Goal: Information Seeking & Learning: Understand process/instructions

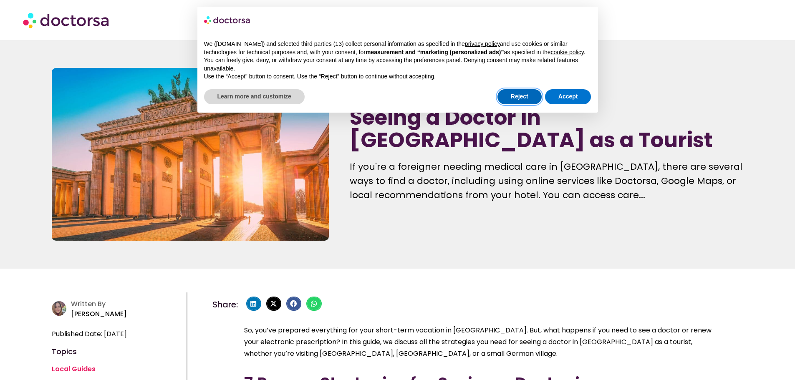
click at [519, 97] on button "Reject" at bounding box center [520, 96] width 44 height 15
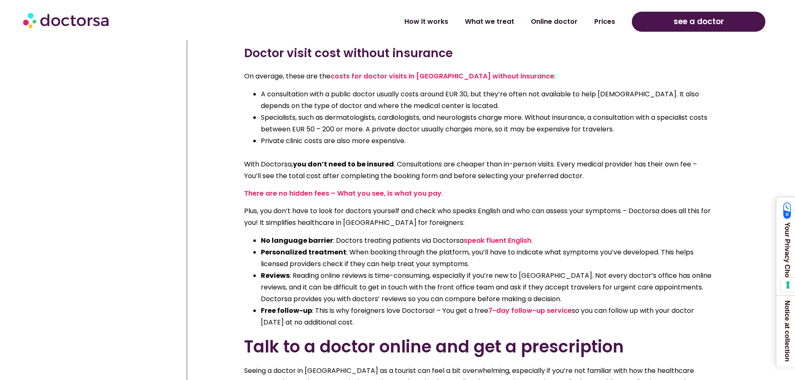
scroll to position [835, 0]
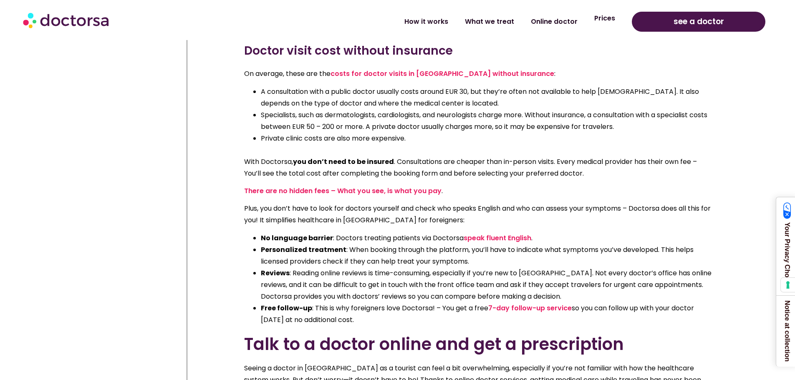
click at [612, 21] on link "Prices" at bounding box center [605, 18] width 38 height 19
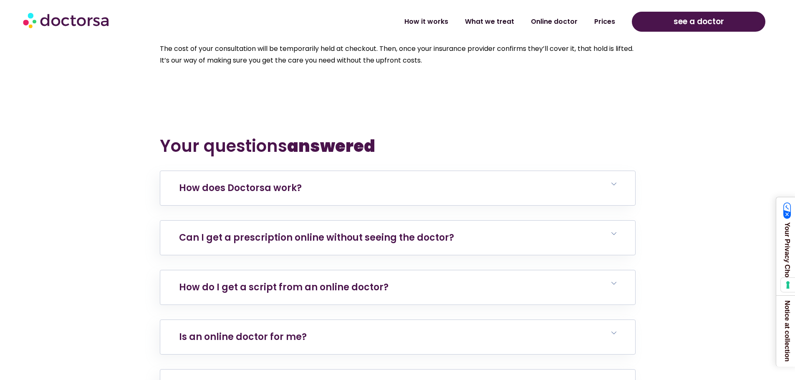
scroll to position [2881, 0]
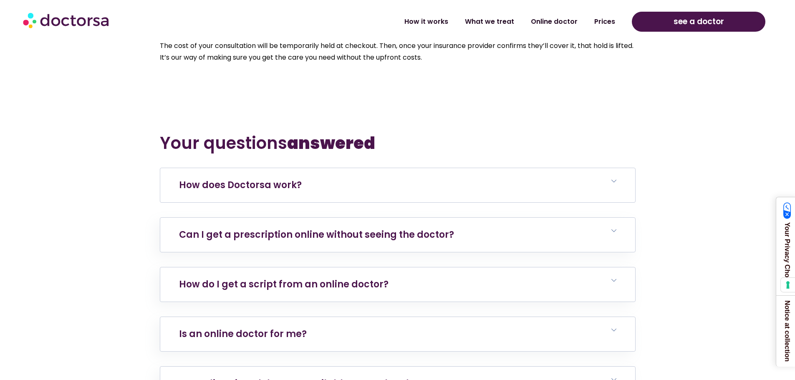
click at [280, 187] on link "How does Doctorsa work?" at bounding box center [240, 185] width 123 height 13
